Goal: Task Accomplishment & Management: Manage account settings

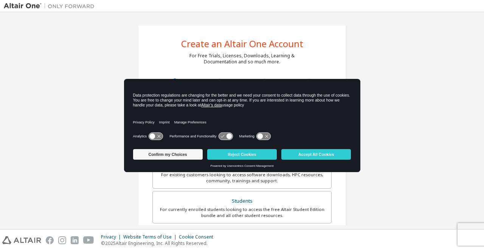
click at [212, 119] on div "Privacy Policy Imprint Manage Preferences" at bounding box center [242, 120] width 218 height 22
click at [301, 157] on button "Accept All Cookies" at bounding box center [316, 154] width 70 height 11
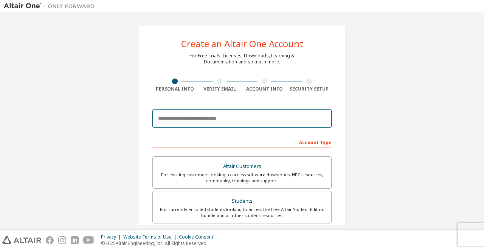
click at [252, 121] on input "email" at bounding box center [241, 119] width 179 height 18
type input "**********"
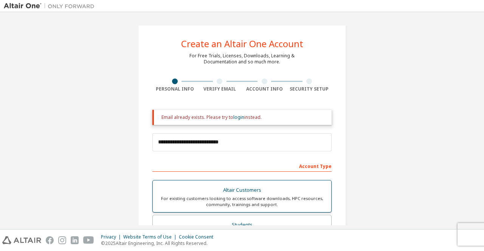
click at [224, 196] on div "For existing customers looking to access software downloads, HPC resources, com…" at bounding box center [241, 202] width 169 height 12
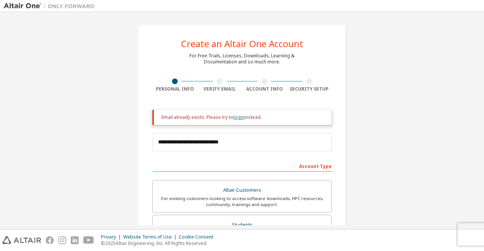
click at [235, 117] on link "login" at bounding box center [238, 117] width 11 height 6
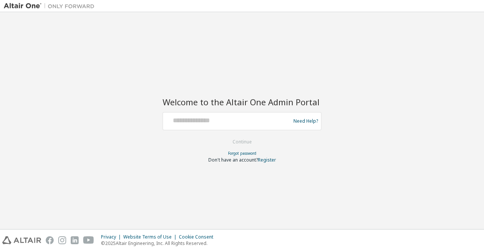
click at [225, 126] on div at bounding box center [228, 121] width 124 height 14
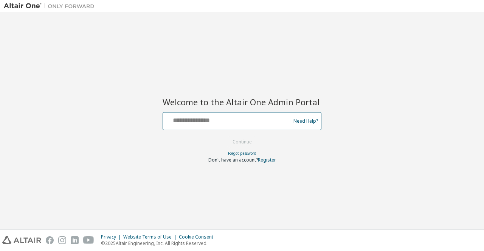
click at [225, 122] on input "text" at bounding box center [228, 119] width 124 height 11
type input "**********"
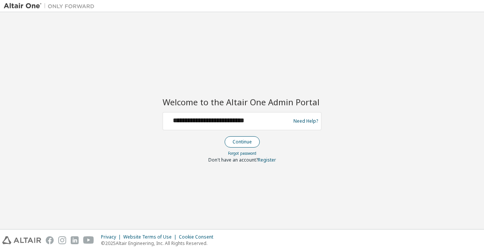
click at [240, 140] on button "Continue" at bounding box center [241, 141] width 35 height 11
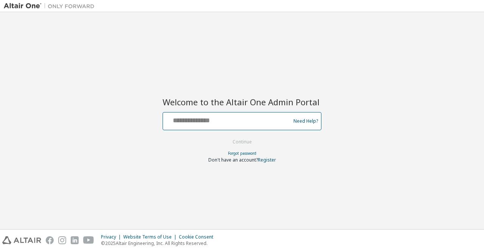
click at [243, 121] on input "text" at bounding box center [228, 119] width 124 height 11
type input "**********"
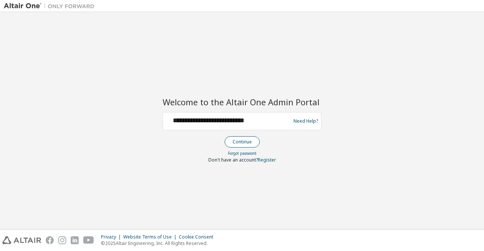
click at [247, 140] on button "Continue" at bounding box center [241, 141] width 35 height 11
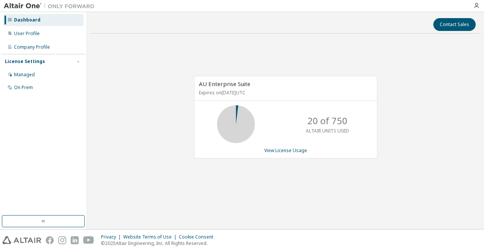
click at [14, 5] on img at bounding box center [51, 6] width 94 height 8
click at [33, 30] on div "User Profile" at bounding box center [43, 34] width 80 height 12
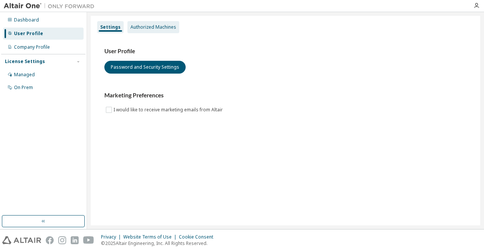
click at [134, 27] on div "Authorized Machines" at bounding box center [153, 27] width 46 height 6
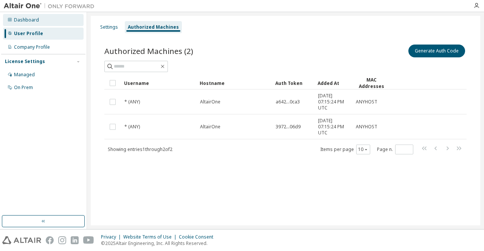
click at [17, 21] on div "Dashboard" at bounding box center [26, 20] width 25 height 6
